Goal: Task Accomplishment & Management: Complete application form

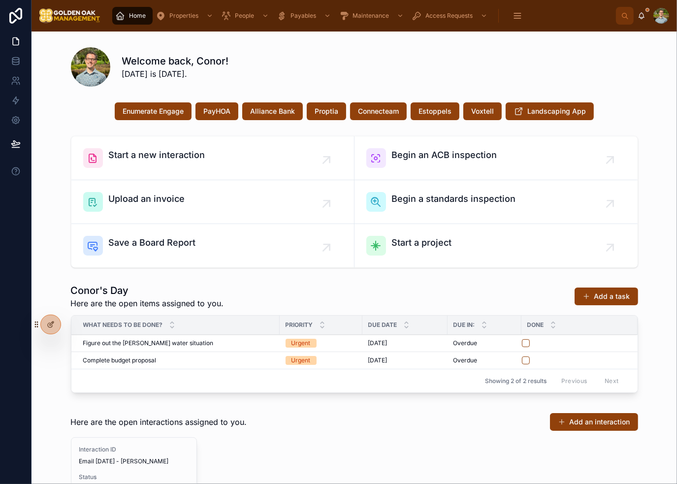
click at [305, 49] on div "Welcome back, Conor! [DATE] is [DATE]." at bounding box center [354, 66] width 567 height 39
click at [52, 325] on icon at bounding box center [51, 325] width 8 height 8
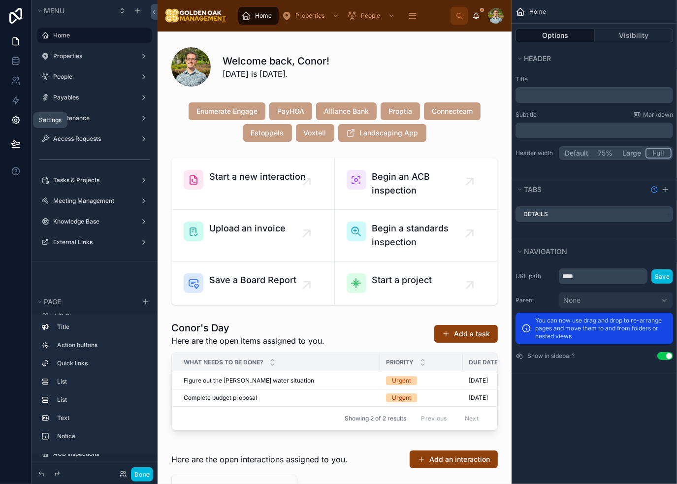
click at [16, 118] on icon at bounding box center [16, 120] width 10 height 10
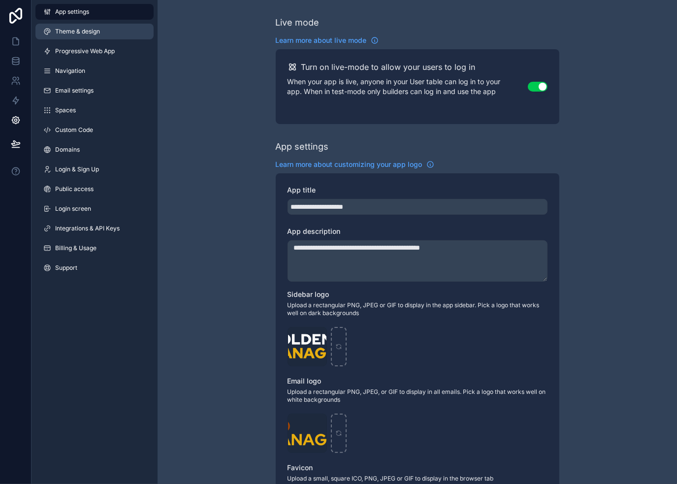
click at [107, 35] on link "Theme & design" at bounding box center [94, 32] width 118 height 16
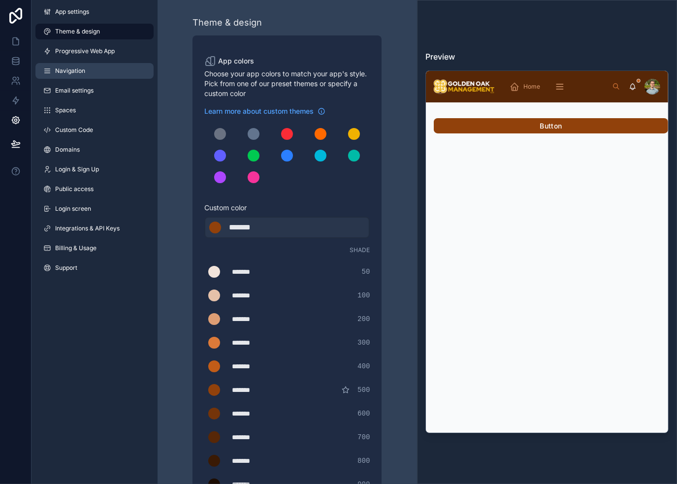
click at [94, 75] on link "Navigation" at bounding box center [94, 71] width 118 height 16
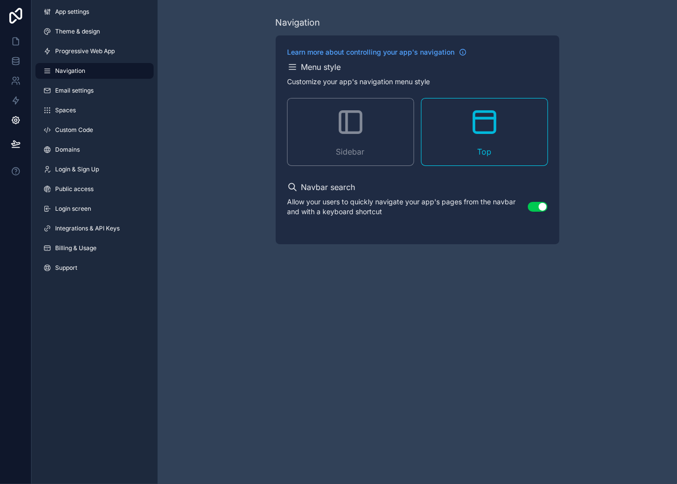
click at [361, 147] on span "Sidebar" at bounding box center [350, 152] width 29 height 12
click at [242, 67] on div "Navigation Learn more about controlling your app's navigation Menu style Custom…" at bounding box center [418, 130] width 520 height 260
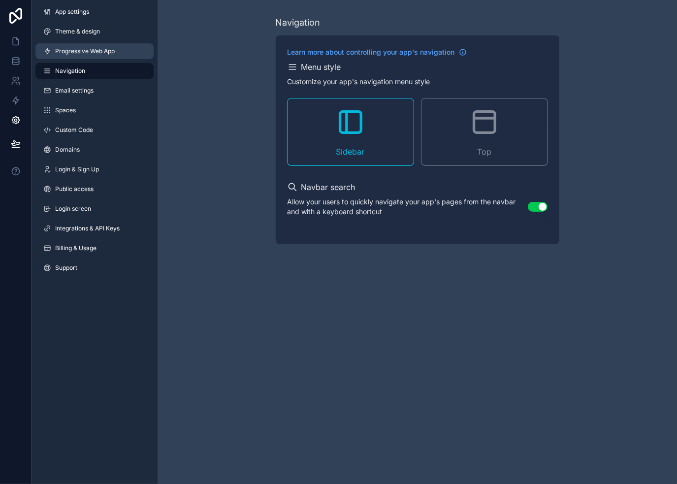
click at [89, 51] on span "Progressive Web App" at bounding box center [85, 51] width 60 height 8
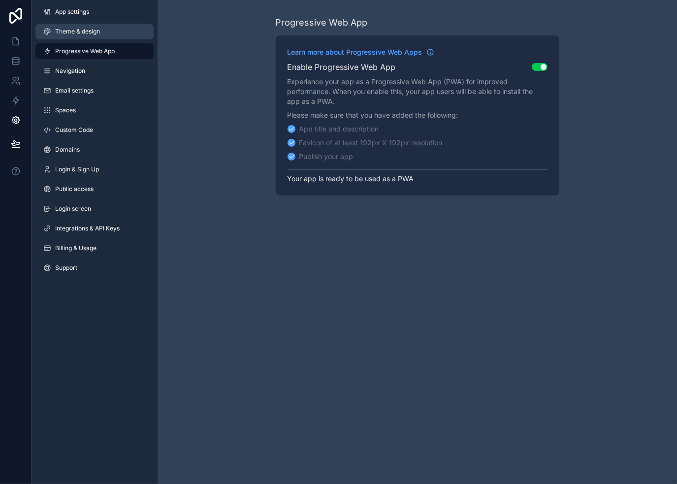
click at [90, 36] on link "Theme & design" at bounding box center [94, 32] width 118 height 16
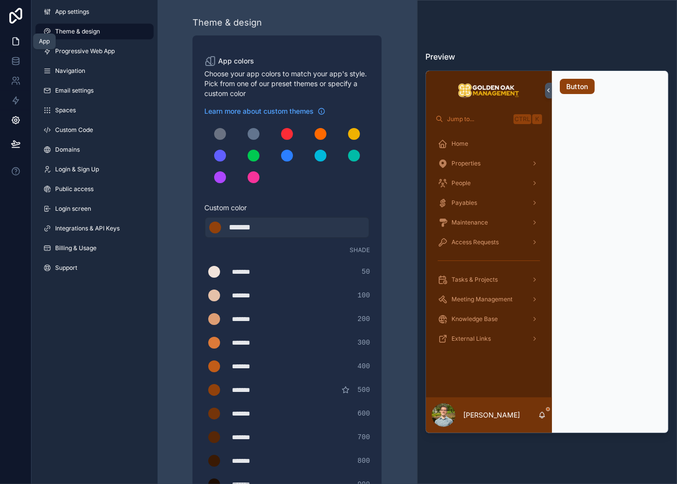
click at [9, 45] on link at bounding box center [15, 42] width 31 height 20
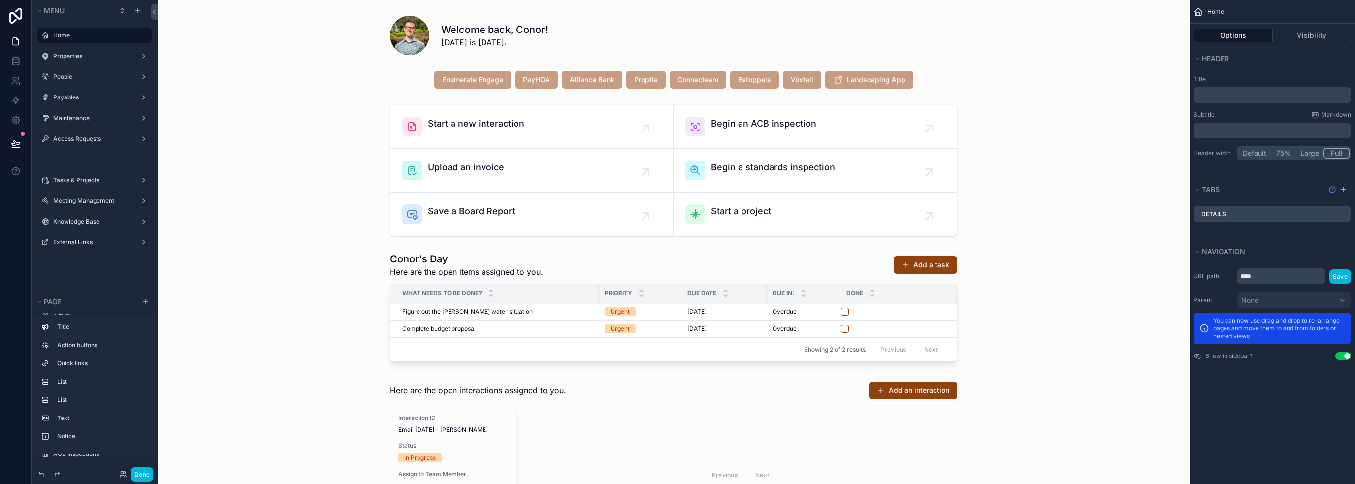
click at [146, 474] on button "Done" at bounding box center [142, 474] width 22 height 14
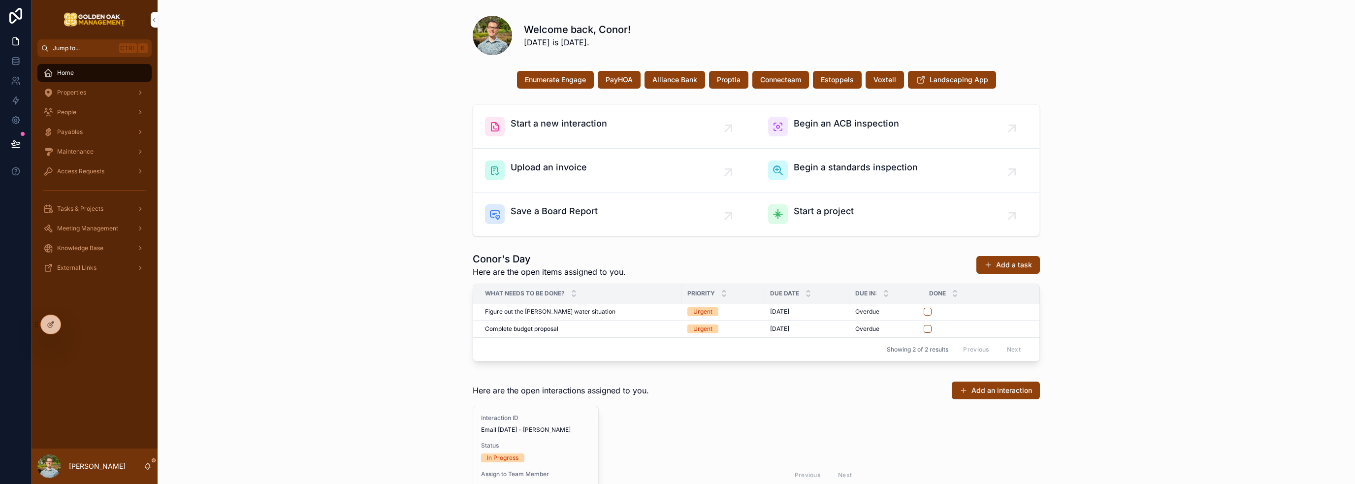
click at [100, 49] on span "Jump to..." at bounding box center [84, 48] width 63 height 8
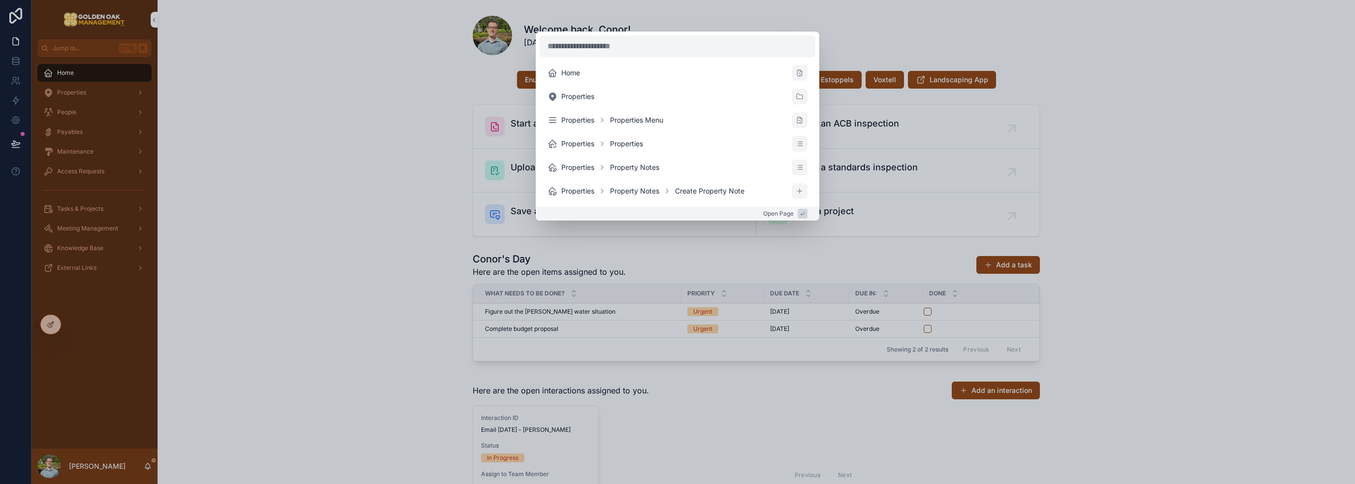
click at [275, 142] on div "Home Properties Properties Properties Menu Properties Properties Properties Pro…" at bounding box center [677, 242] width 1355 height 484
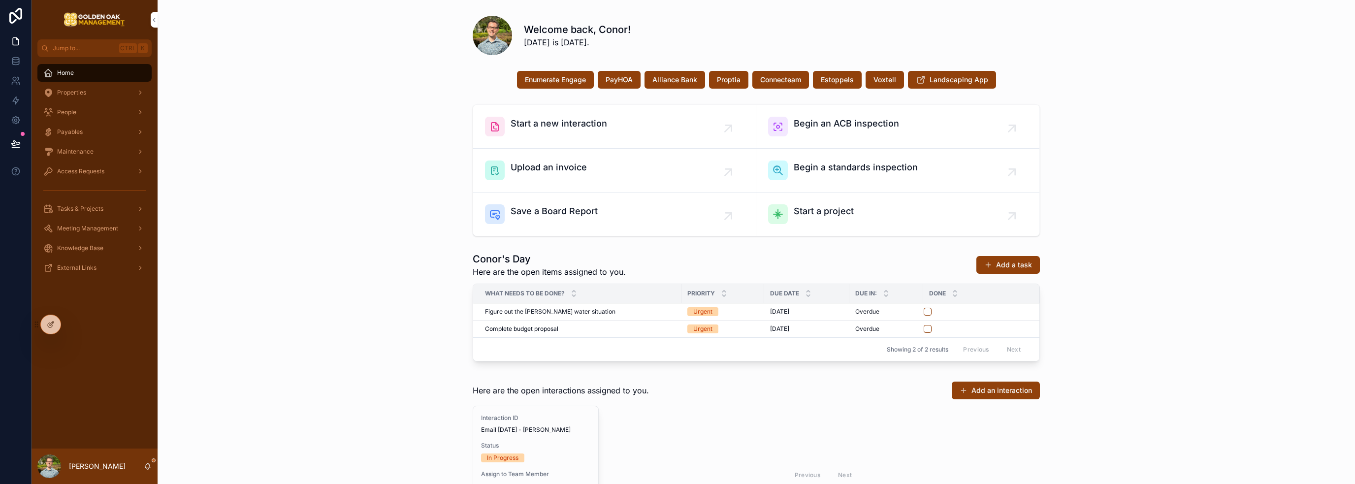
click at [140, 209] on icon "scrollable content" at bounding box center [140, 208] width 2 height 3
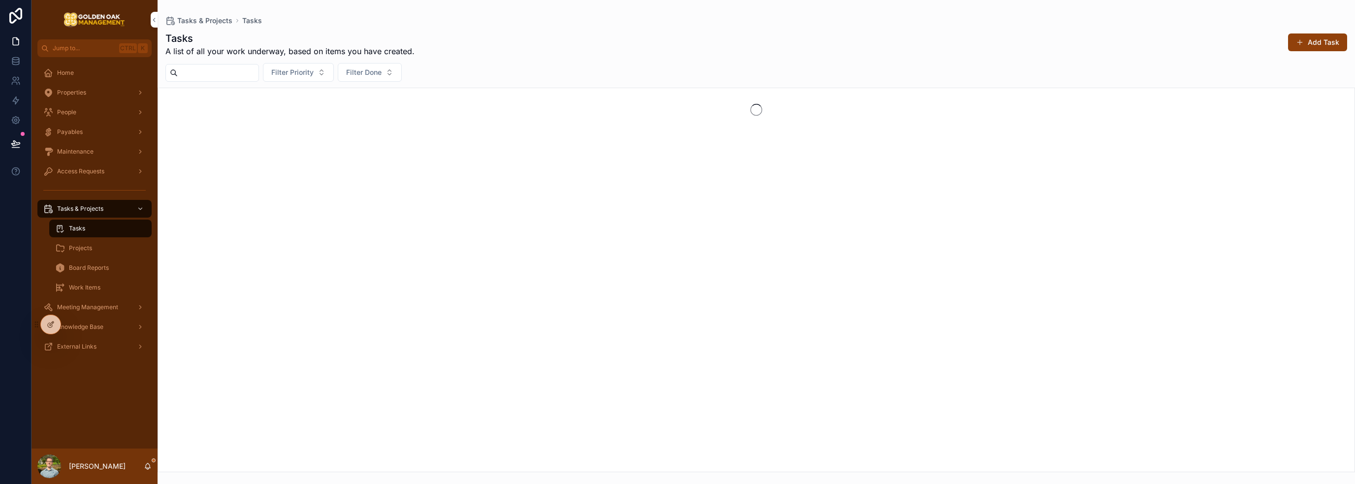
click at [110, 269] on div "Board Reports" at bounding box center [100, 268] width 91 height 16
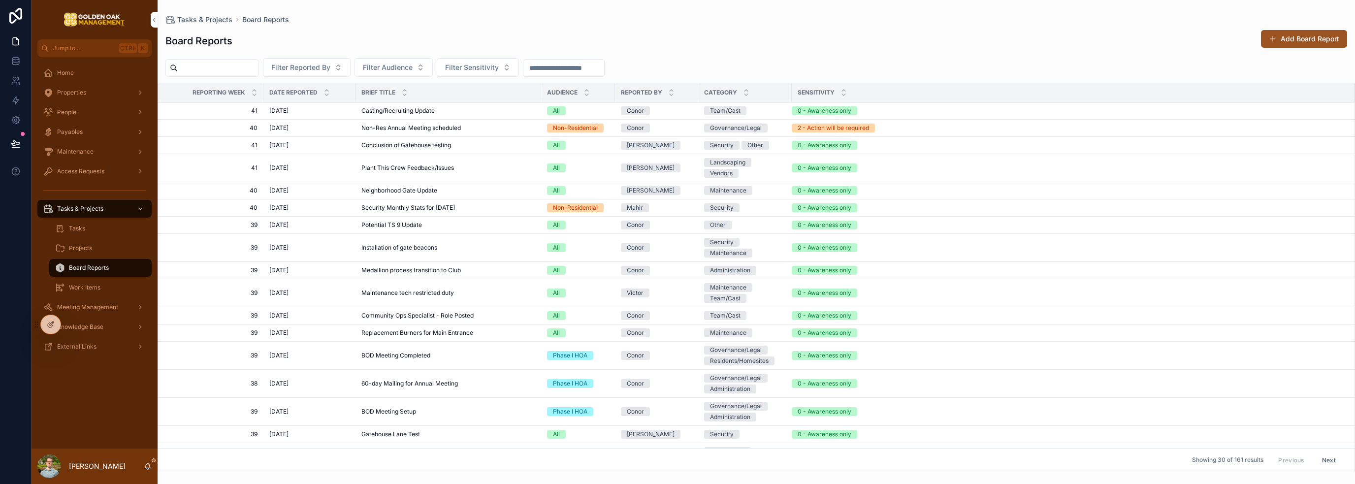
click at [677, 34] on button "Add Board Report" at bounding box center [1304, 39] width 86 height 18
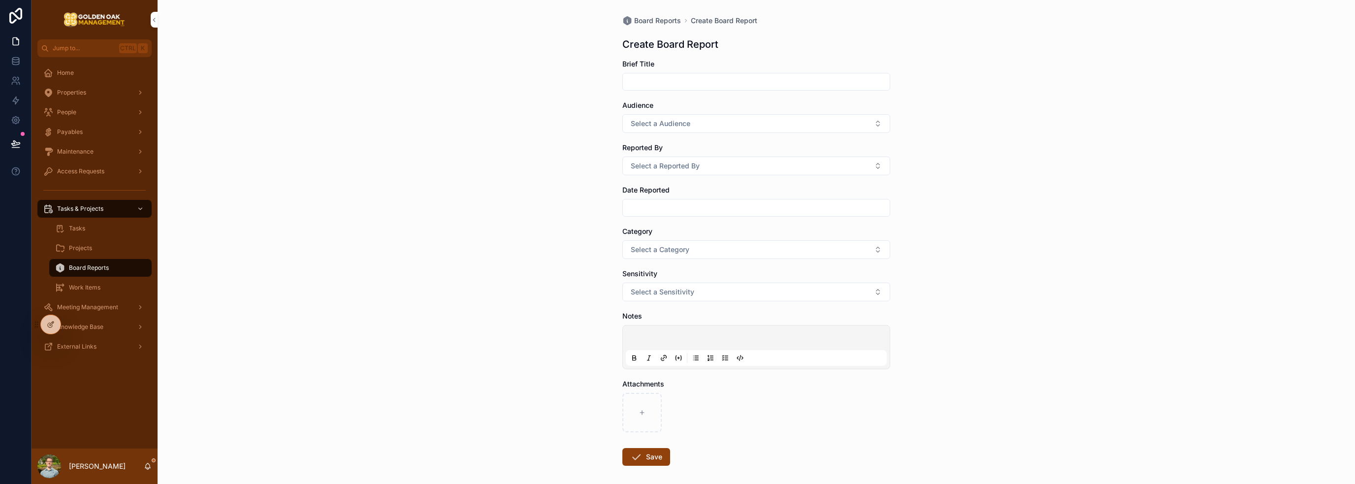
click at [677, 76] on input "scrollable content" at bounding box center [756, 82] width 267 height 14
type input "*"
type input "**********"
click at [677, 128] on button "Select a Audience" at bounding box center [757, 123] width 268 height 19
click at [677, 161] on div "Phase I HOA" at bounding box center [753, 163] width 137 height 15
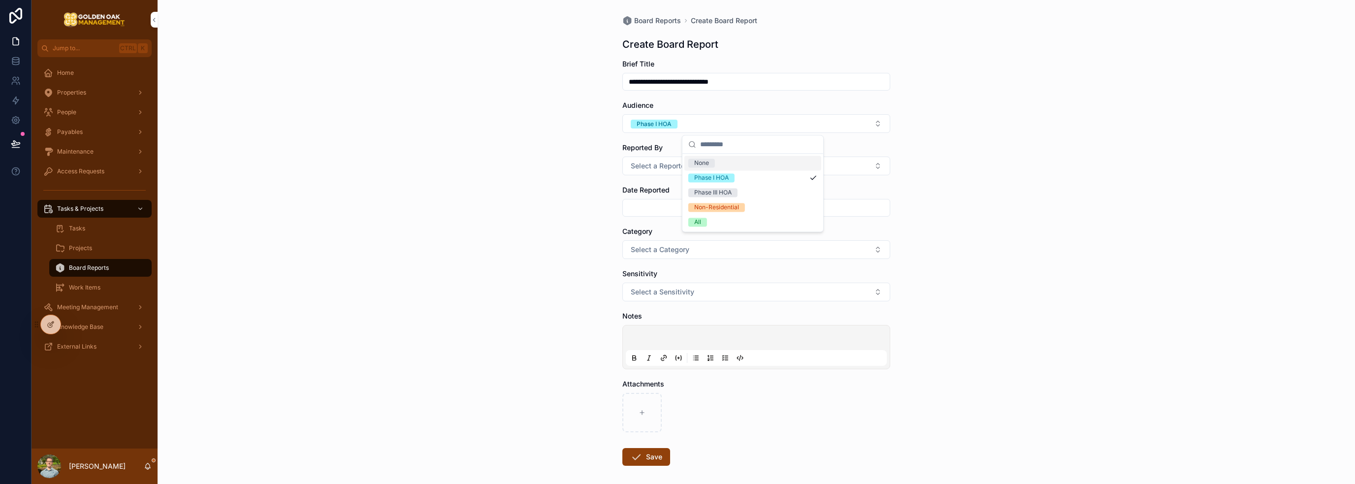
click at [677, 163] on div "**********" at bounding box center [757, 242] width 1198 height 484
click at [677, 164] on button "Select a Reported By" at bounding box center [757, 166] width 268 height 19
click at [677, 206] on div "Conor" at bounding box center [753, 205] width 137 height 15
click at [677, 208] on input "scrollable content" at bounding box center [756, 208] width 267 height 14
click at [677, 310] on button "9" at bounding box center [771, 310] width 18 height 18
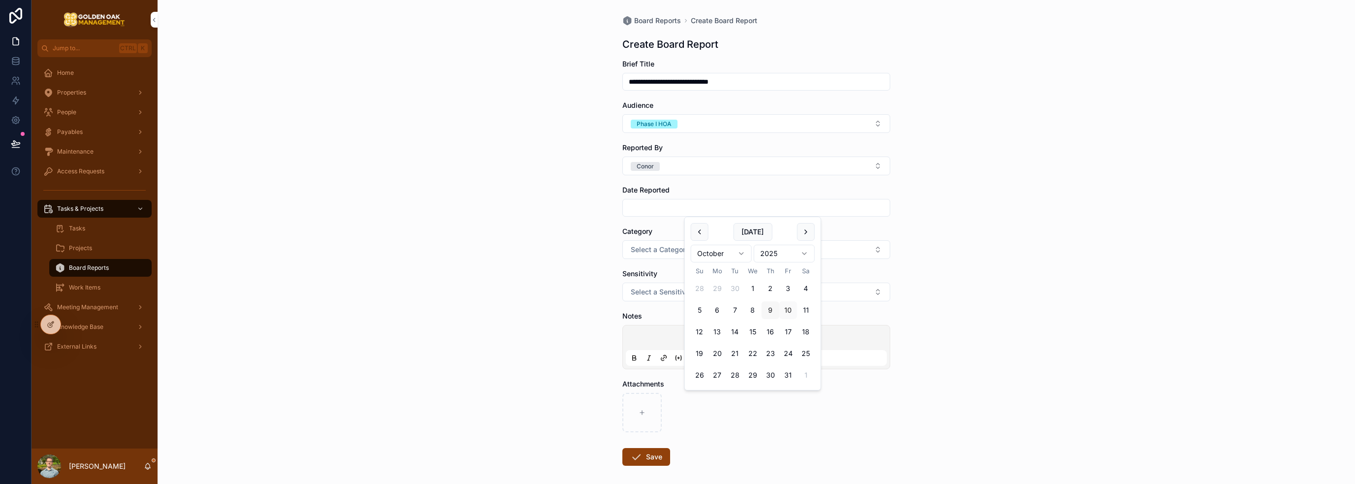
type input "*********"
click at [600, 234] on div "**********" at bounding box center [757, 242] width 1198 height 484
click at [666, 243] on button "Select a Category" at bounding box center [757, 249] width 268 height 19
click at [677, 305] on div "Governance/Legal" at bounding box center [753, 300] width 137 height 15
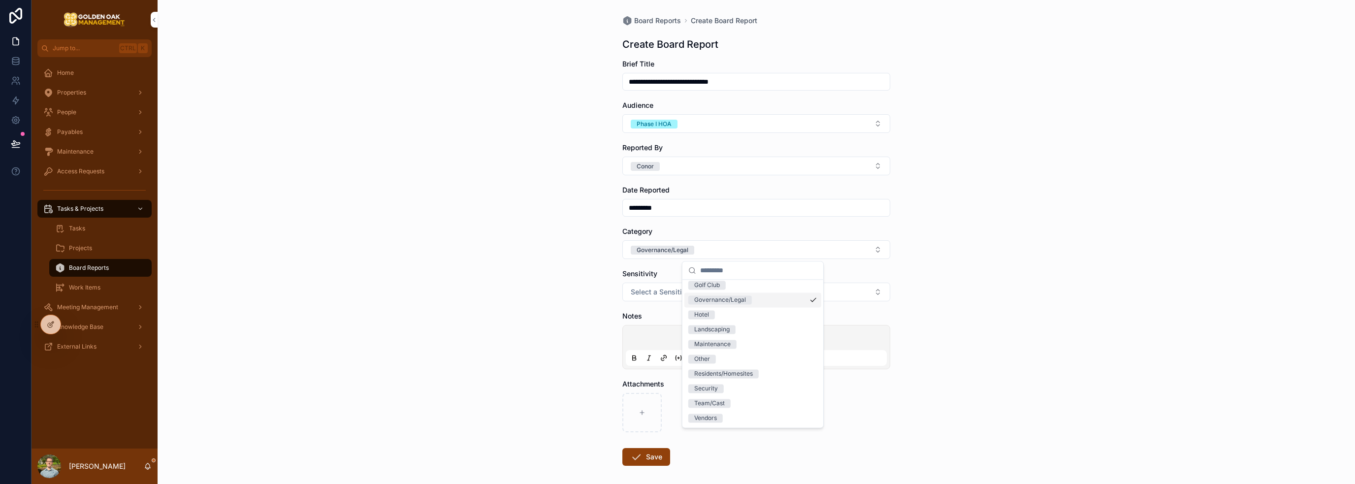
click at [554, 276] on div "**********" at bounding box center [757, 242] width 1198 height 484
click at [677, 300] on button "Select a Sensitivity" at bounding box center [757, 292] width 268 height 19
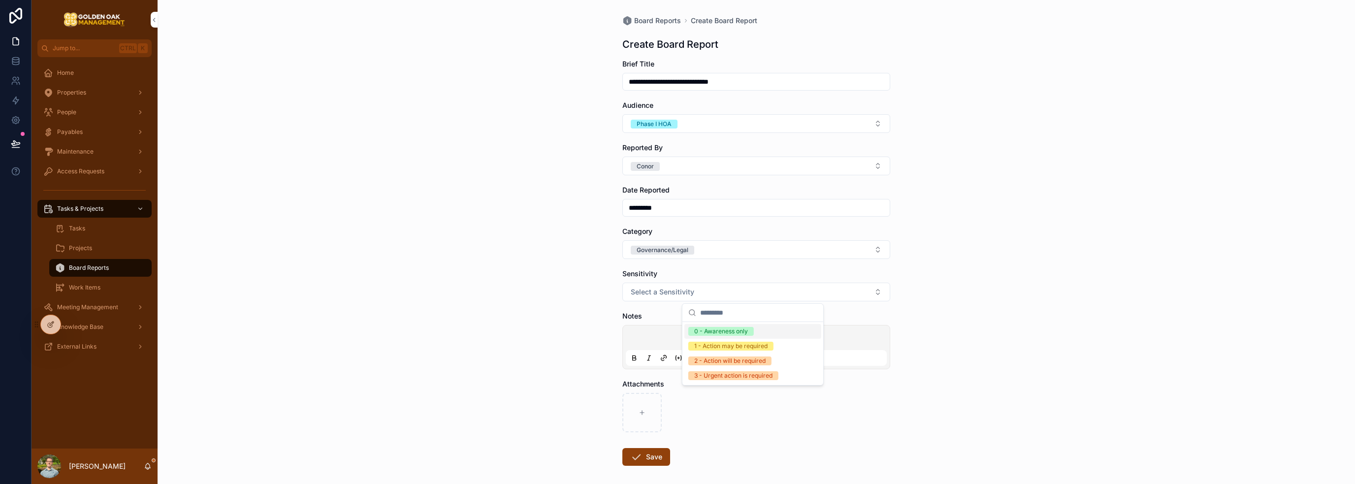
click at [677, 329] on div "0 - Awareness only" at bounding box center [721, 331] width 54 height 9
click at [677, 335] on p "scrollable content" at bounding box center [758, 339] width 261 height 10
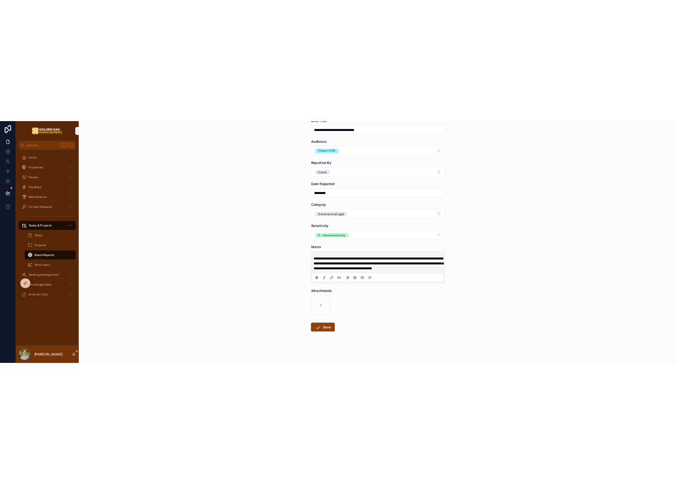
scroll to position [74, 0]
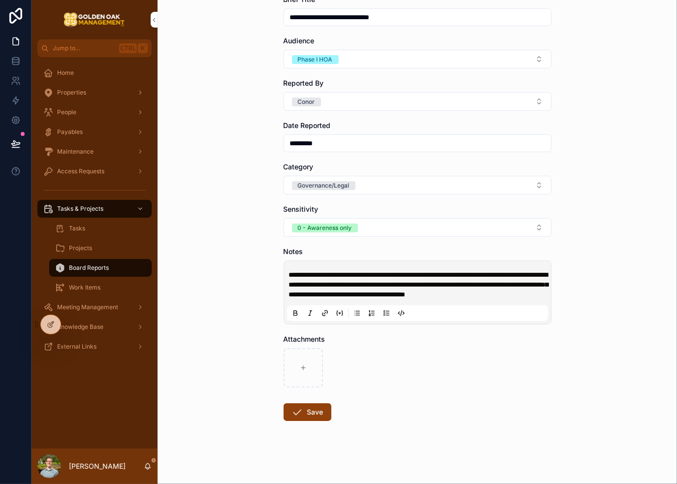
click at [589, 298] on div "**********" at bounding box center [418, 177] width 520 height 484
click at [418, 293] on p "**********" at bounding box center [419, 285] width 261 height 30
click at [435, 428] on form "**********" at bounding box center [418, 240] width 268 height 490
click at [304, 414] on button "Save" at bounding box center [308, 412] width 48 height 18
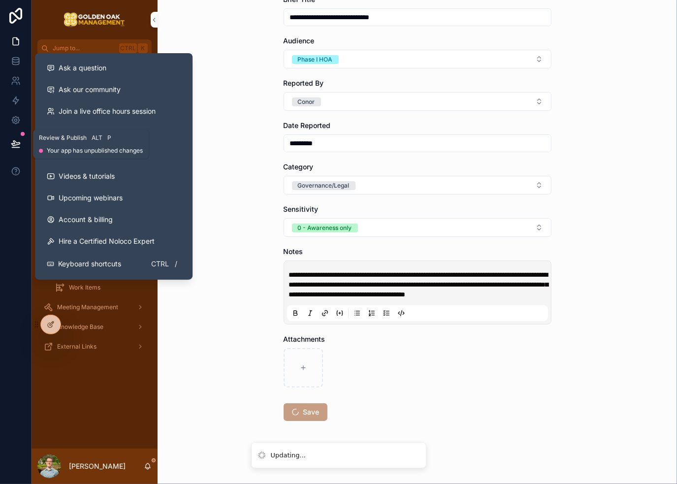
click at [15, 149] on button at bounding box center [16, 144] width 22 height 28
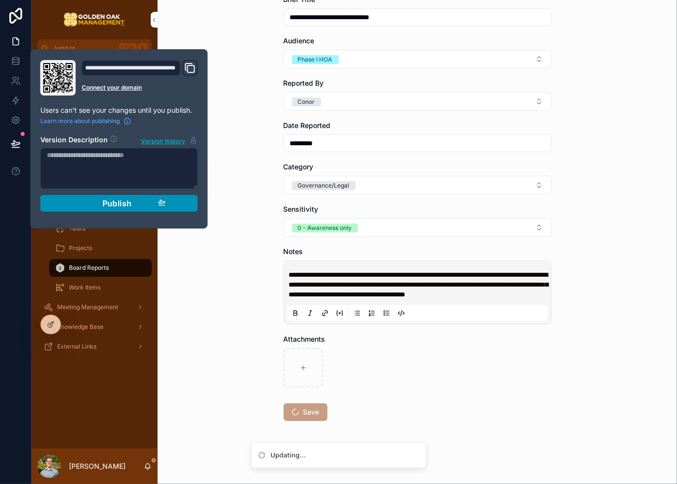
click at [148, 200] on div "Publish" at bounding box center [119, 203] width 94 height 10
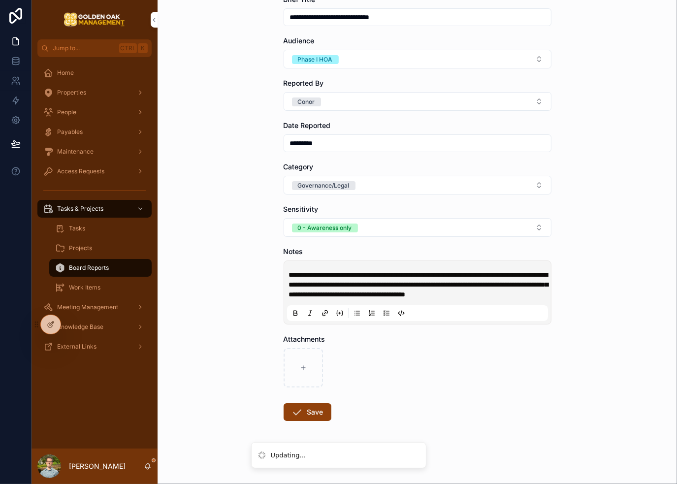
click at [240, 209] on div "**********" at bounding box center [418, 177] width 520 height 484
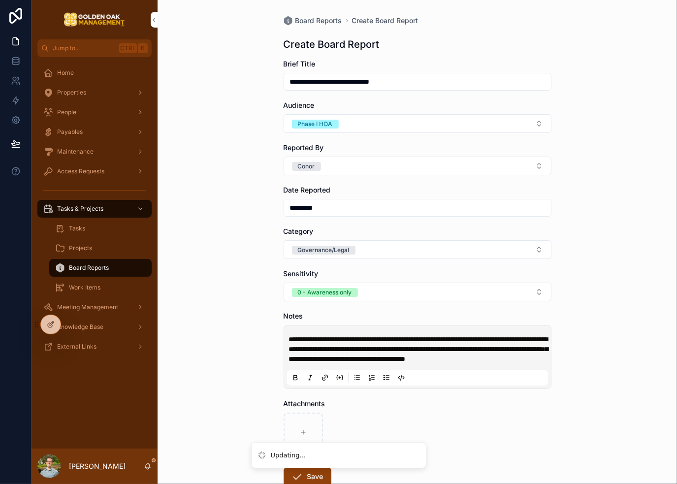
click at [607, 290] on div "**********" at bounding box center [418, 242] width 520 height 484
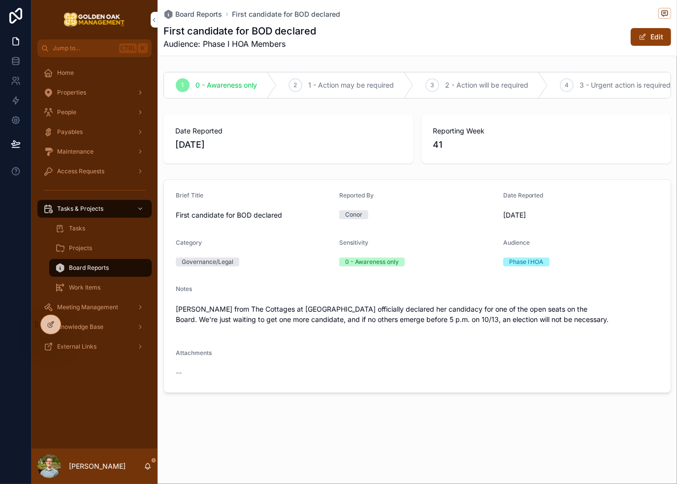
click at [402, 417] on div "Board Reports First candidate for BOD declared First candidate for BOD declared…" at bounding box center [418, 230] width 520 height 460
click at [495, 28] on div "First candidate for BOD declared Audience: Phase I HOA Members Edit" at bounding box center [418, 37] width 508 height 26
click at [88, 273] on div "Board Reports" at bounding box center [100, 268] width 91 height 16
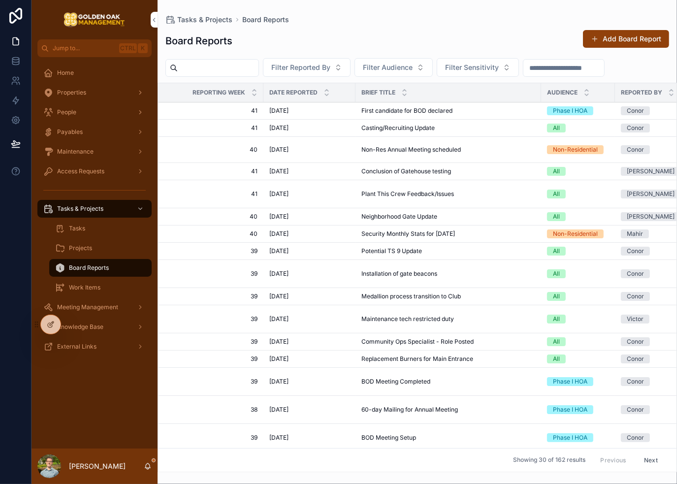
click at [476, 28] on div "Board Reports Add Board Report Filter Reported By Filter Audience Filter Sensit…" at bounding box center [418, 248] width 520 height 449
click at [49, 323] on icon at bounding box center [51, 325] width 8 height 8
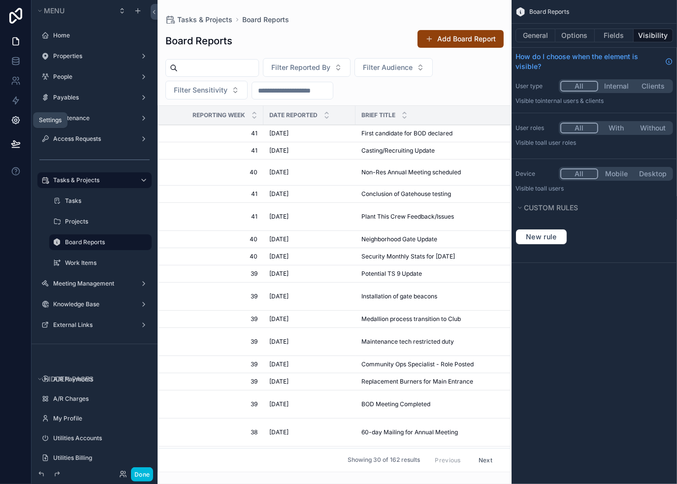
click at [15, 118] on icon at bounding box center [16, 120] width 10 height 10
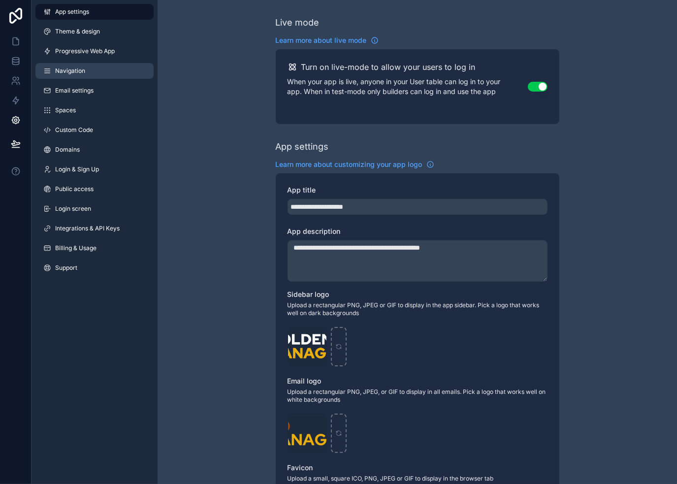
click at [101, 70] on link "Navigation" at bounding box center [94, 71] width 118 height 16
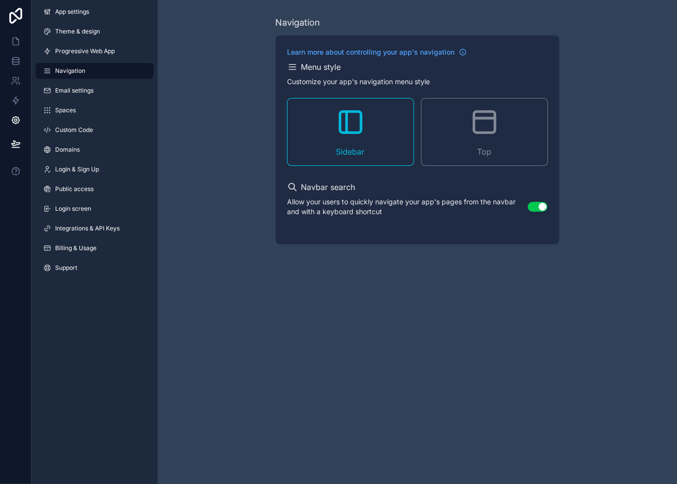
click at [461, 136] on div "Top" at bounding box center [485, 131] width 126 height 67
click at [430, 248] on div "Navigation Learn more about controlling your app's navigation Menu style Custom…" at bounding box center [418, 138] width 284 height 244
click at [429, 249] on div "Navigation Learn more about controlling your app's navigation Menu style Custom…" at bounding box center [418, 138] width 284 height 244
click at [538, 207] on button "Use setting" at bounding box center [538, 207] width 20 height 10
click at [534, 234] on div "Learn more about controlling your app's navigation Menu style Customize your ap…" at bounding box center [418, 139] width 284 height 209
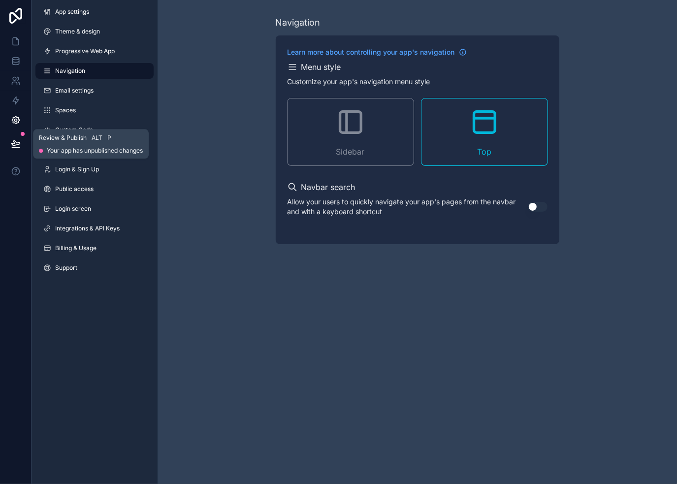
click at [22, 138] on button at bounding box center [16, 144] width 22 height 28
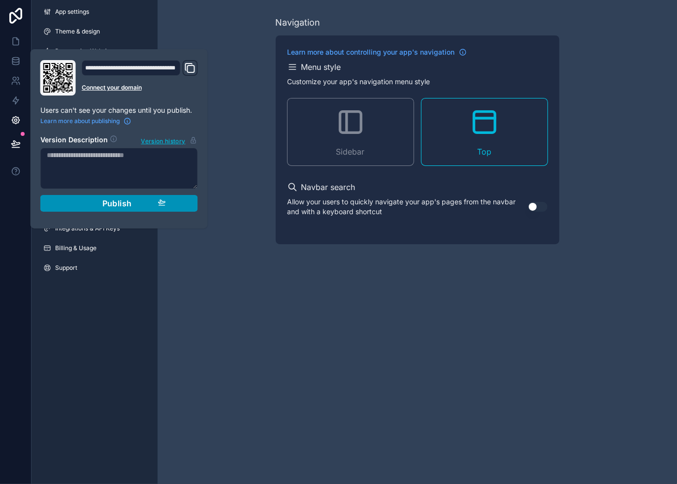
click at [110, 202] on span "Publish" at bounding box center [117, 203] width 30 height 10
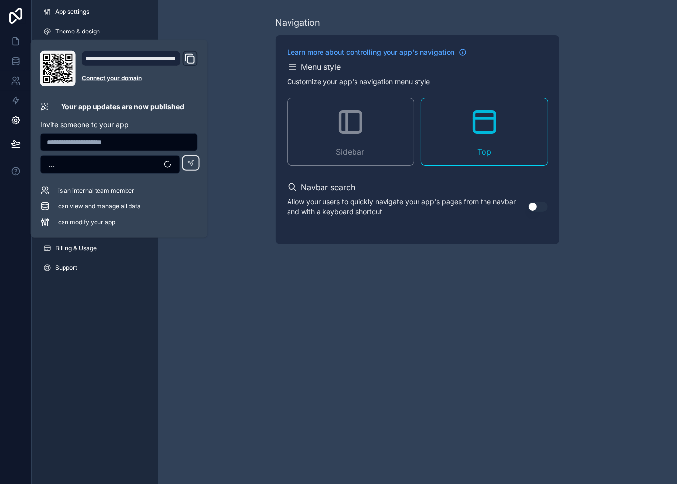
click at [244, 143] on div "Navigation Learn more about controlling your app's navigation Menu style Custom…" at bounding box center [418, 130] width 520 height 260
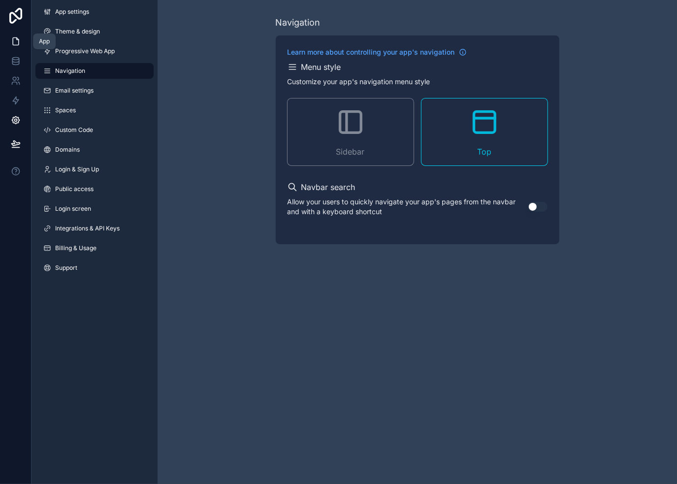
click at [22, 41] on link at bounding box center [15, 42] width 31 height 20
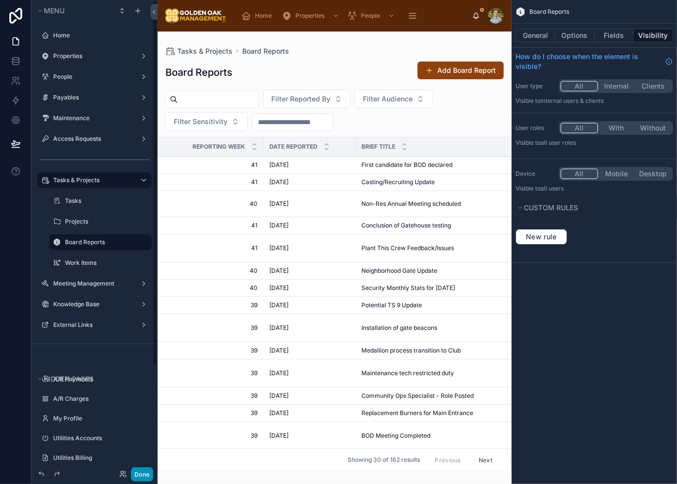
click at [145, 470] on button "Done" at bounding box center [142, 474] width 22 height 14
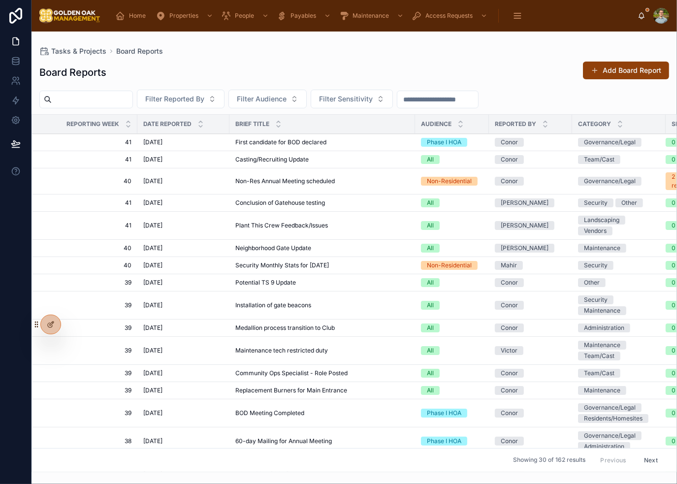
click at [428, 52] on div "Tasks & Projects Board Reports" at bounding box center [354, 51] width 630 height 8
click at [360, 45] on div "Tasks & Projects Board Reports Board Reports Add Board Report Filter Reported B…" at bounding box center [355, 252] width 646 height 441
drag, startPoint x: 358, startPoint y: 52, endPoint x: 309, endPoint y: 39, distance: 50.5
click at [358, 53] on div "Tasks & Projects Board Reports" at bounding box center [354, 51] width 630 height 8
